Goal: Find specific page/section: Find specific page/section

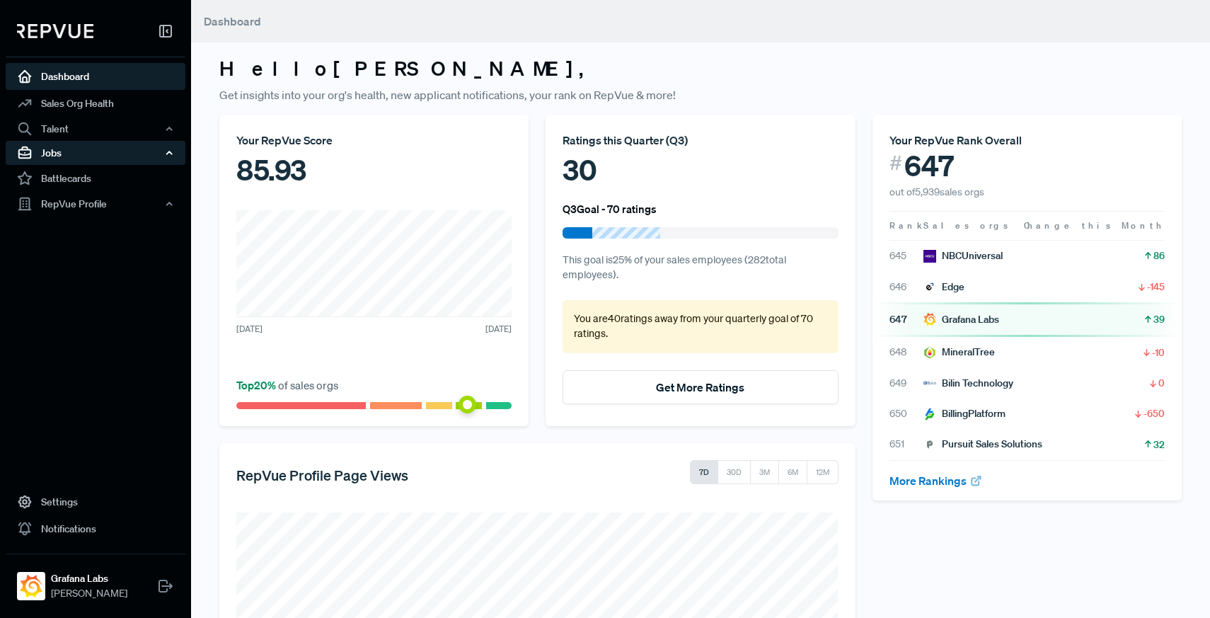
click at [84, 149] on div "Jobs" at bounding box center [96, 153] width 180 height 24
click at [59, 198] on link "Job Ads" at bounding box center [115, 202] width 180 height 23
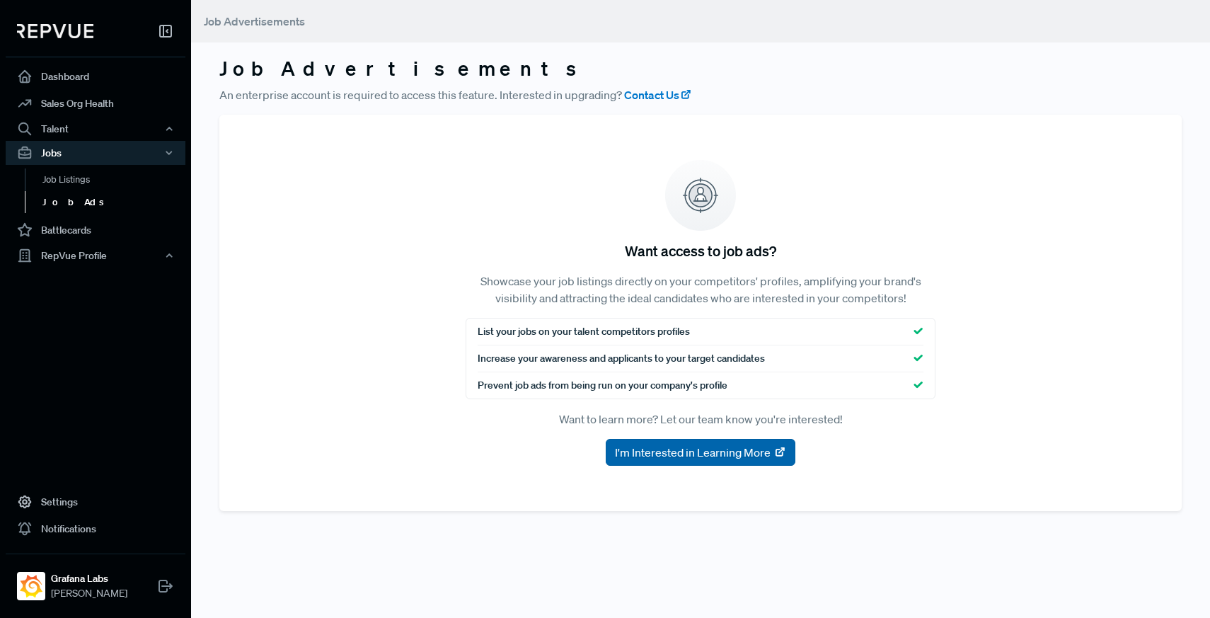
click at [679, 441] on button "I'm Interested in Learning More" at bounding box center [701, 452] width 190 height 27
